Goal: Task Accomplishment & Management: Manage account settings

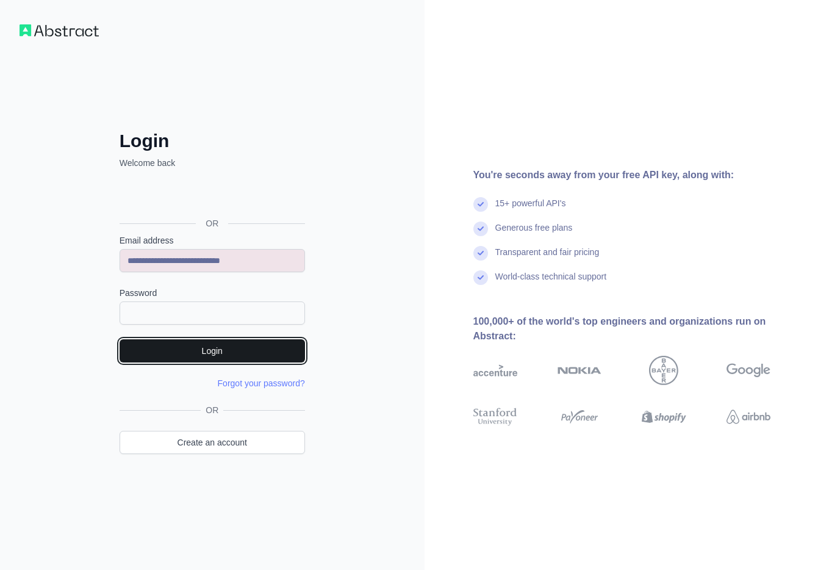
click at [230, 355] on button "Login" at bounding box center [213, 350] width 186 height 23
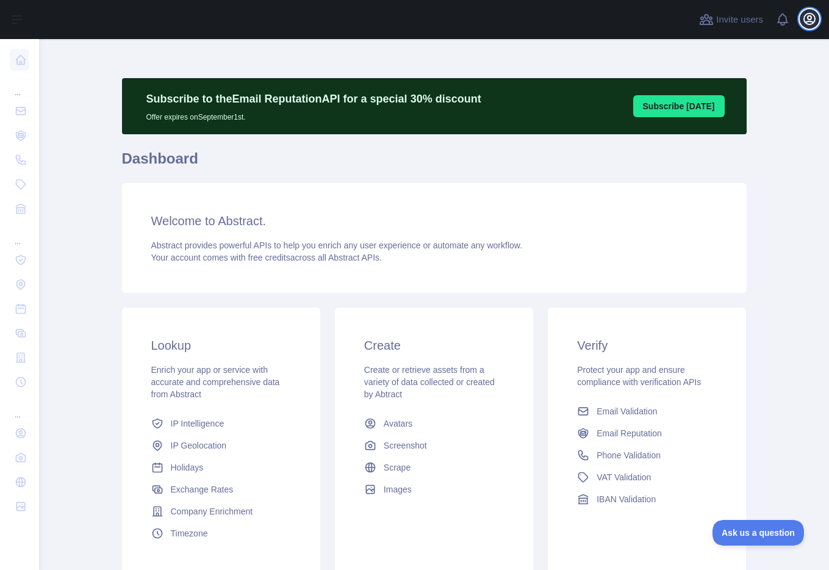
click at [808, 21] on icon "button" at bounding box center [809, 18] width 11 height 11
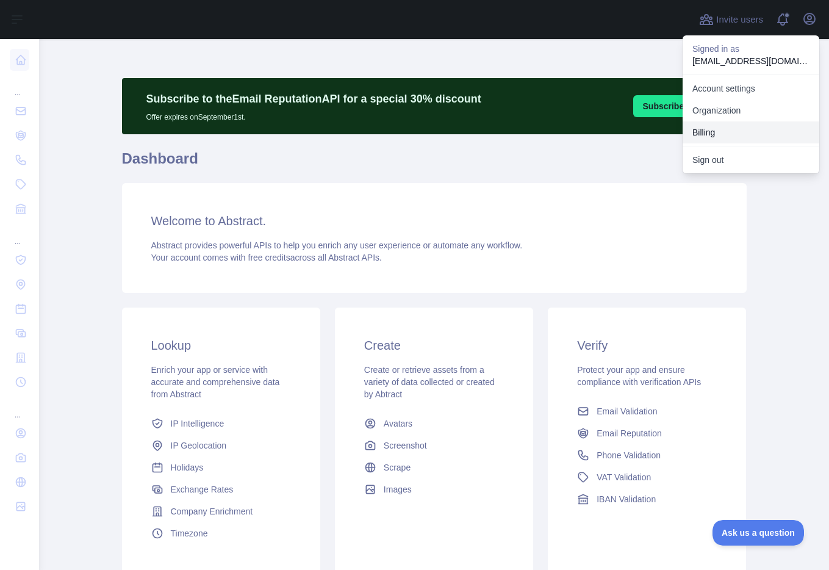
click at [710, 129] on button "Billing" at bounding box center [751, 132] width 137 height 22
